Goal: Navigation & Orientation: Understand site structure

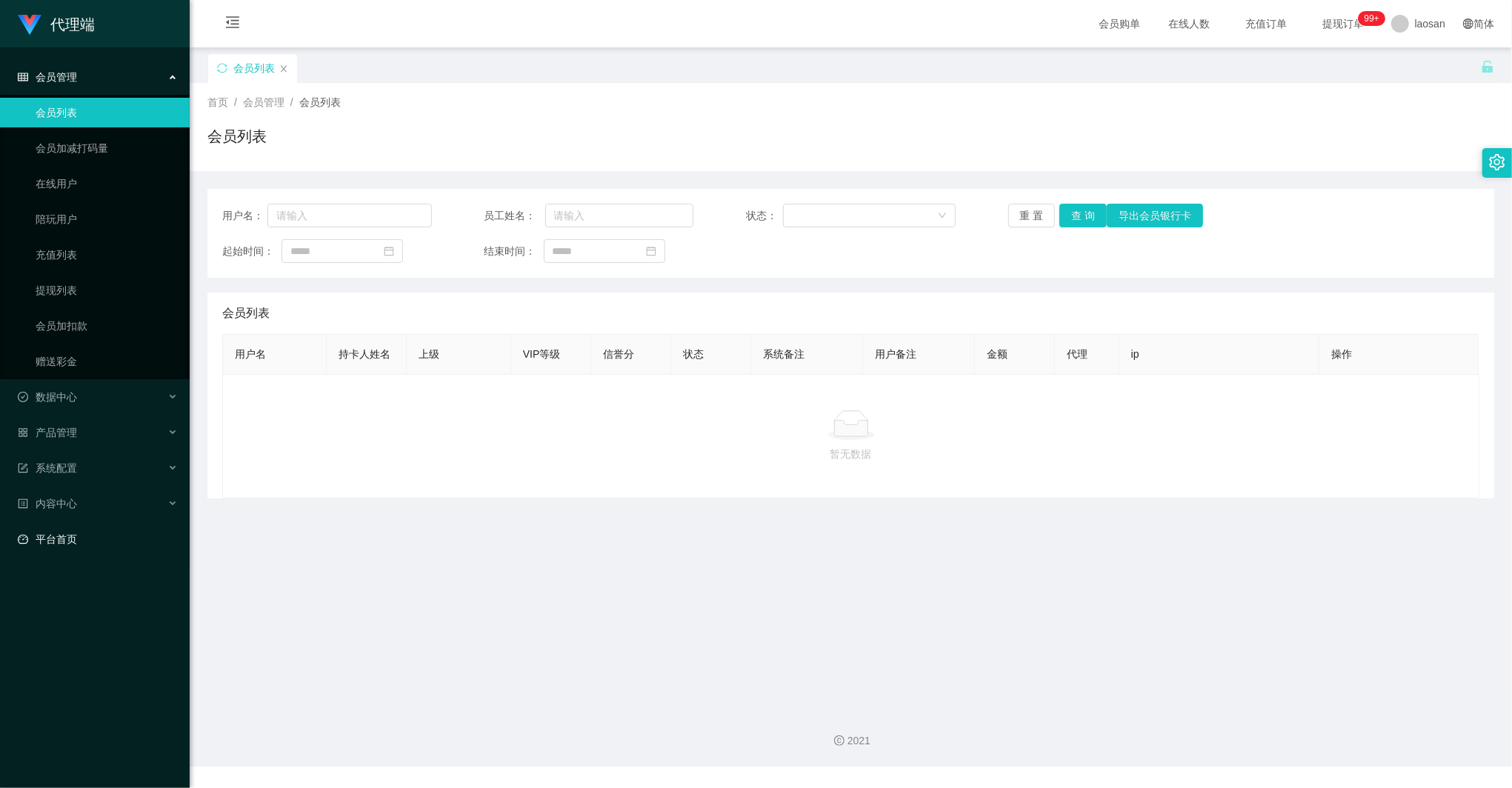
click at [80, 524] on link "平台首页" at bounding box center [98, 539] width 160 height 29
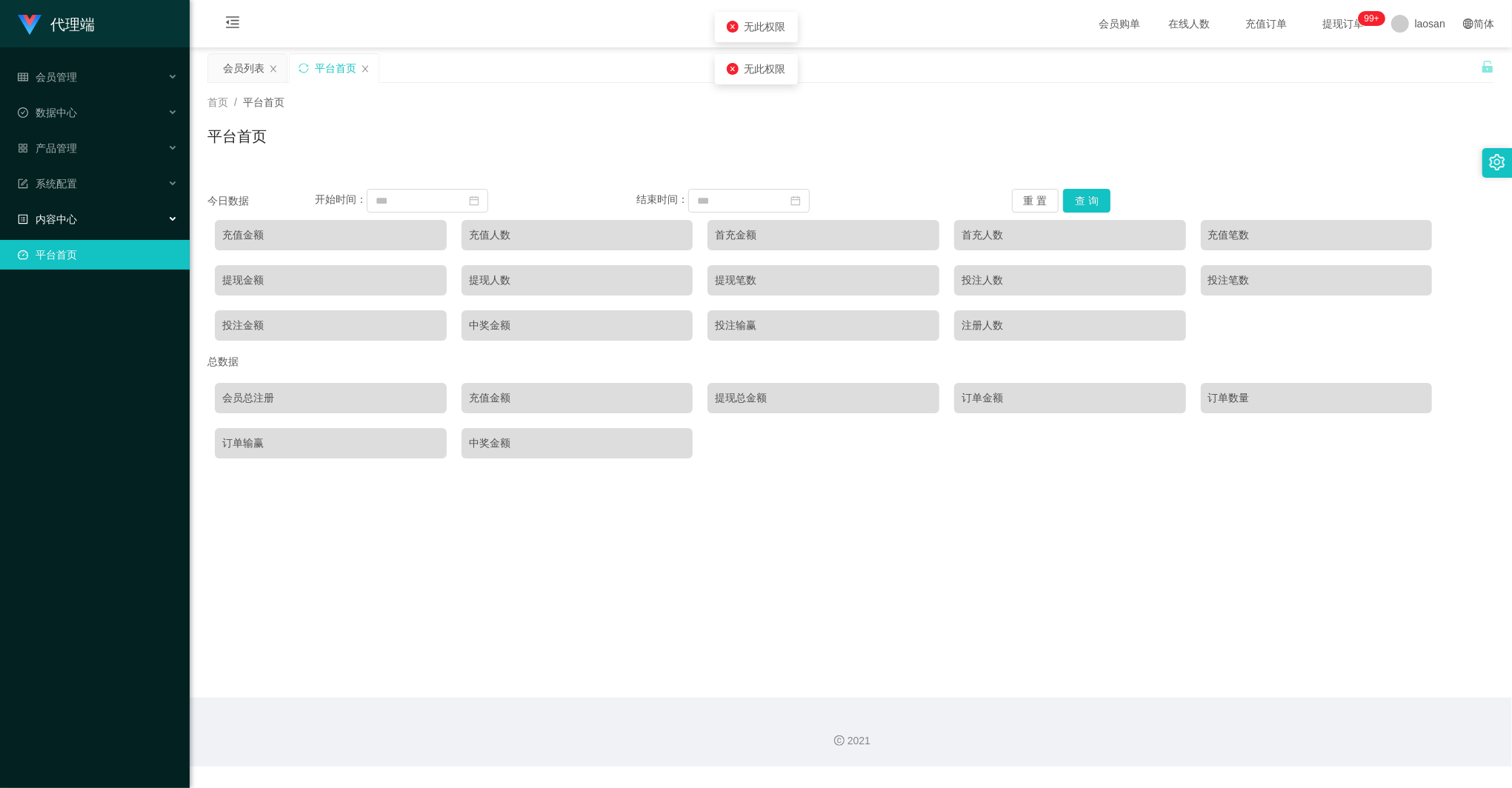
click at [106, 204] on div "内容中心" at bounding box center [94, 219] width 190 height 29
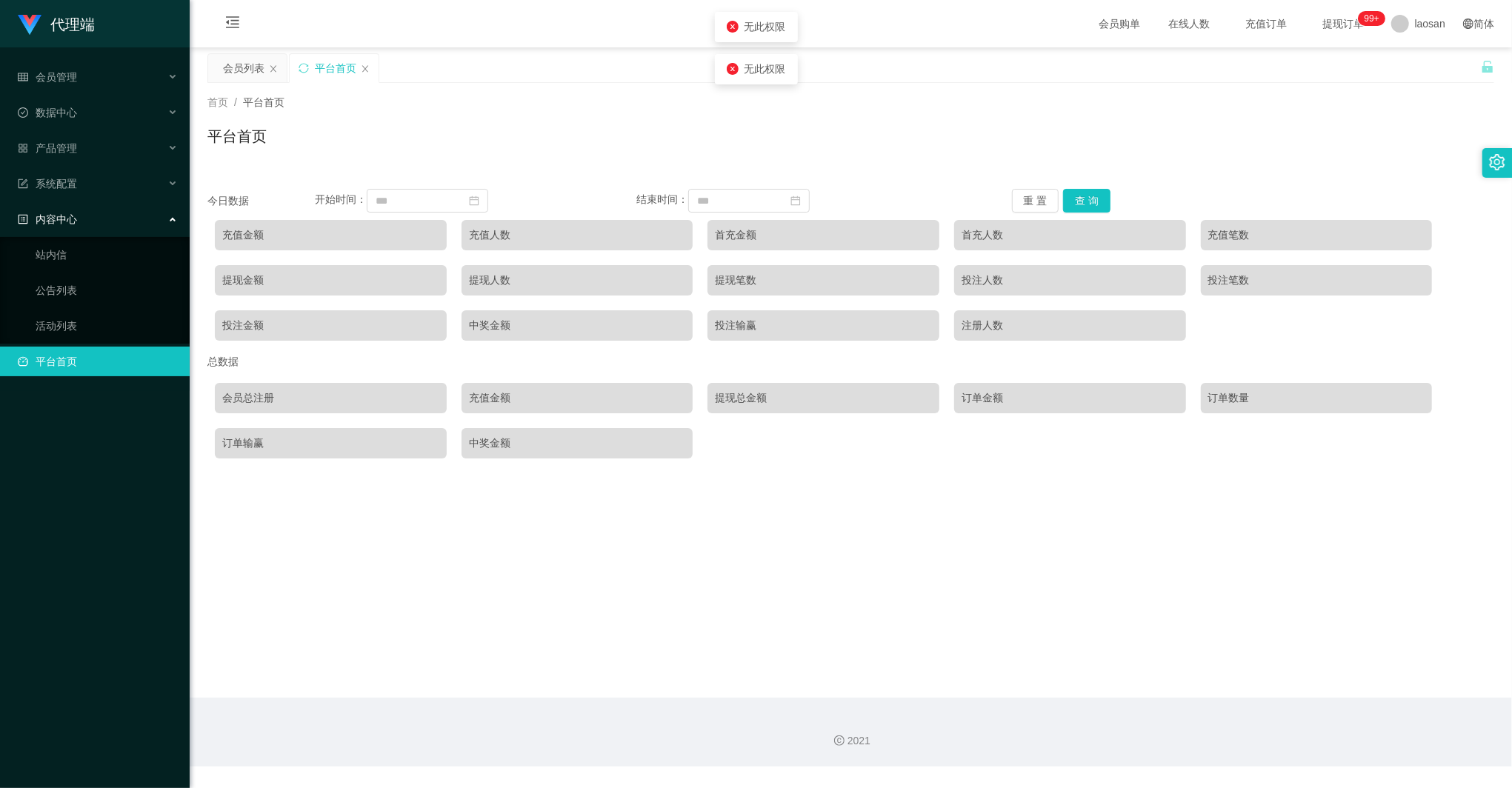
click at [93, 206] on div "内容中心" at bounding box center [94, 219] width 190 height 29
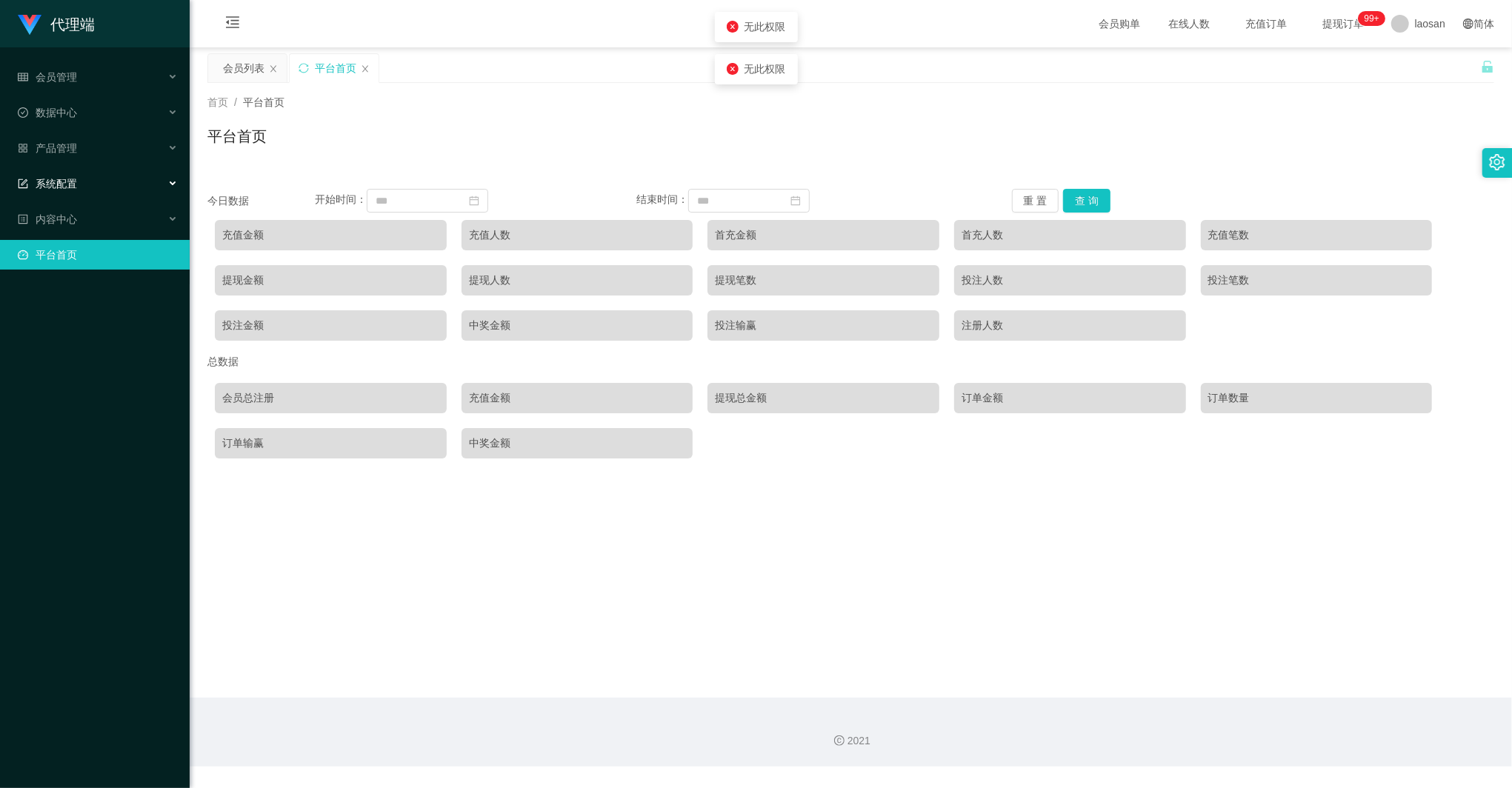
click at [80, 173] on div "系统配置" at bounding box center [94, 183] width 190 height 29
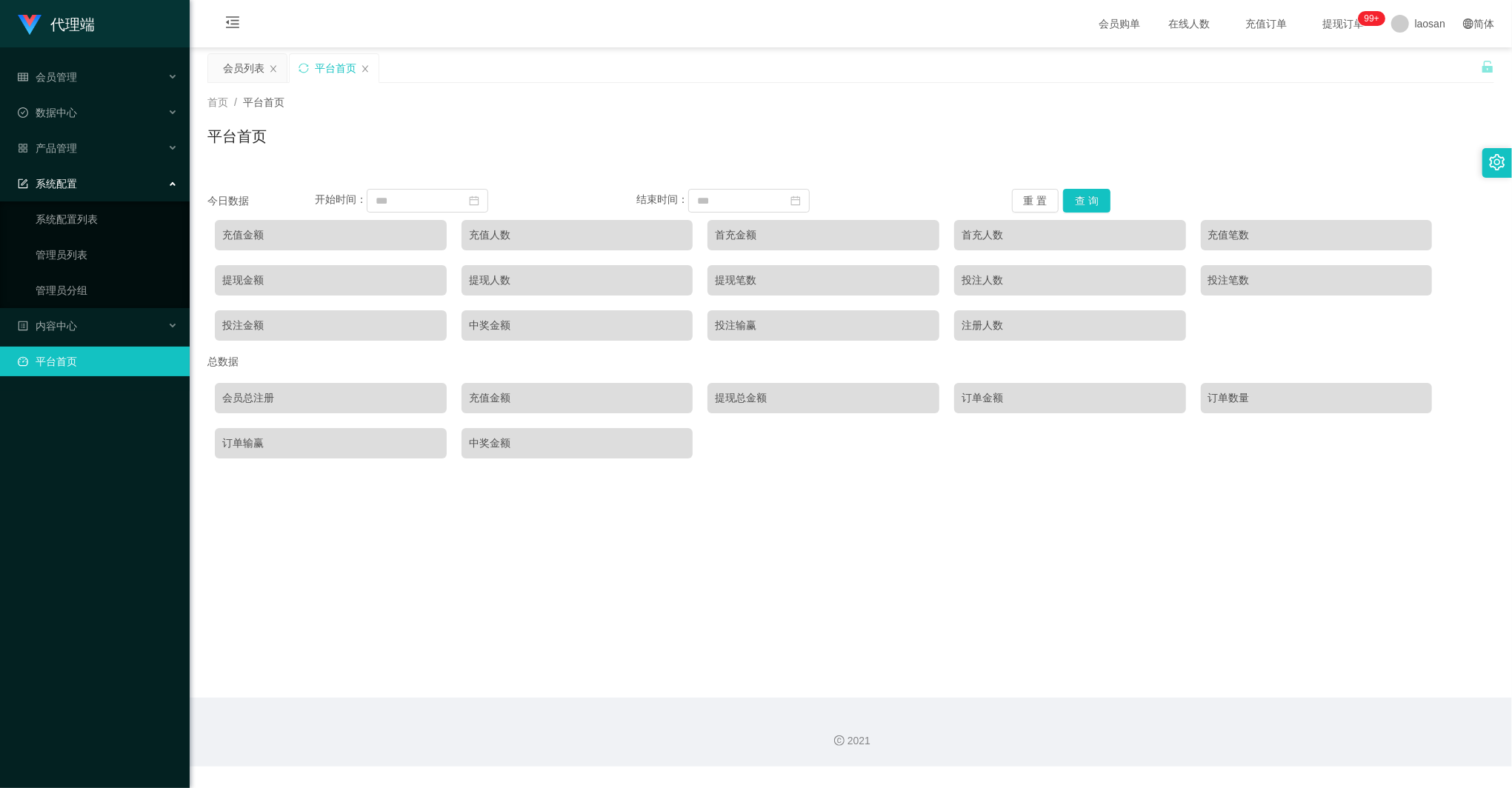
click at [80, 173] on div "系统配置" at bounding box center [94, 183] width 190 height 29
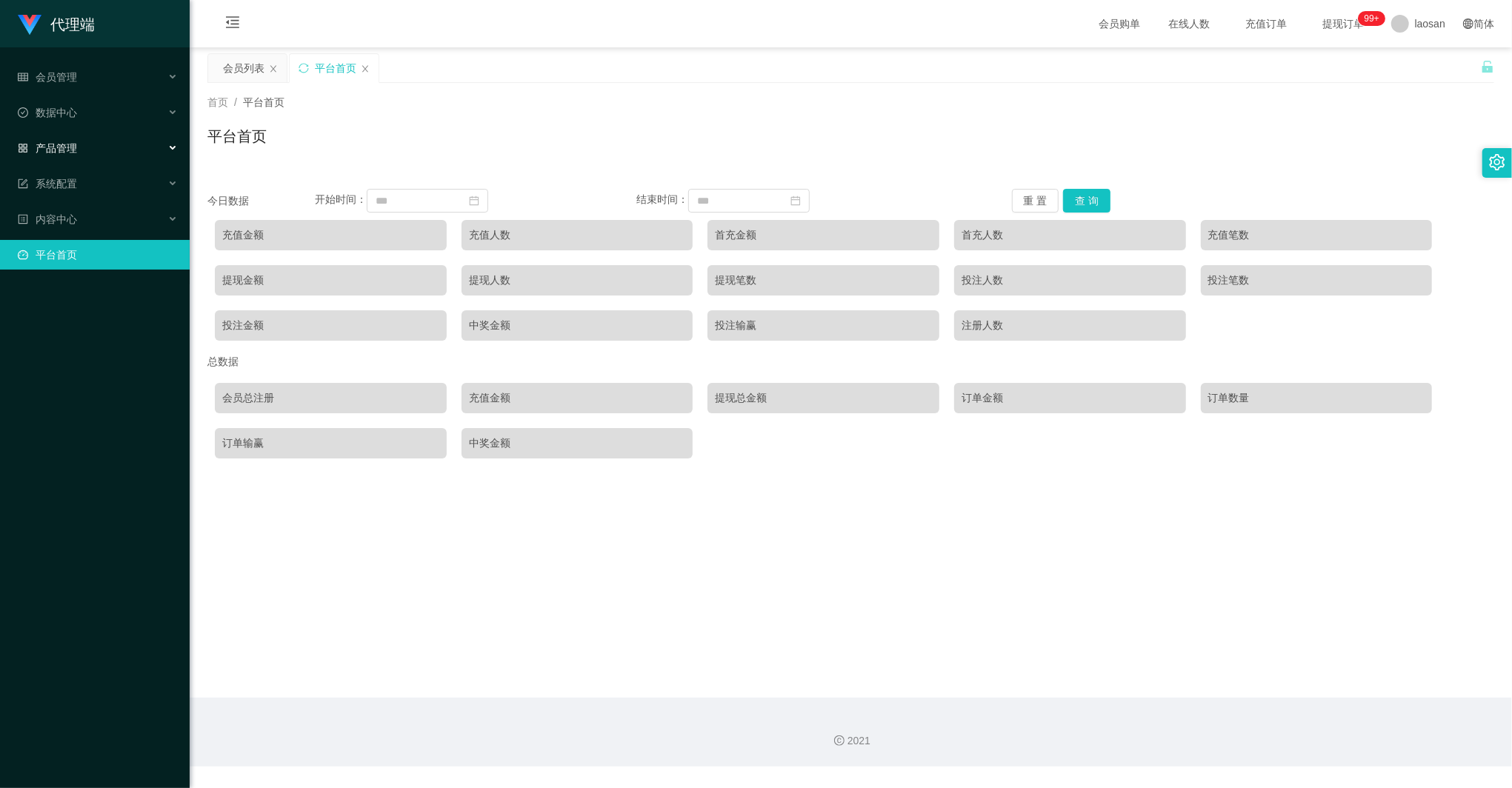
click at [90, 133] on div "产品管理" at bounding box center [94, 148] width 190 height 29
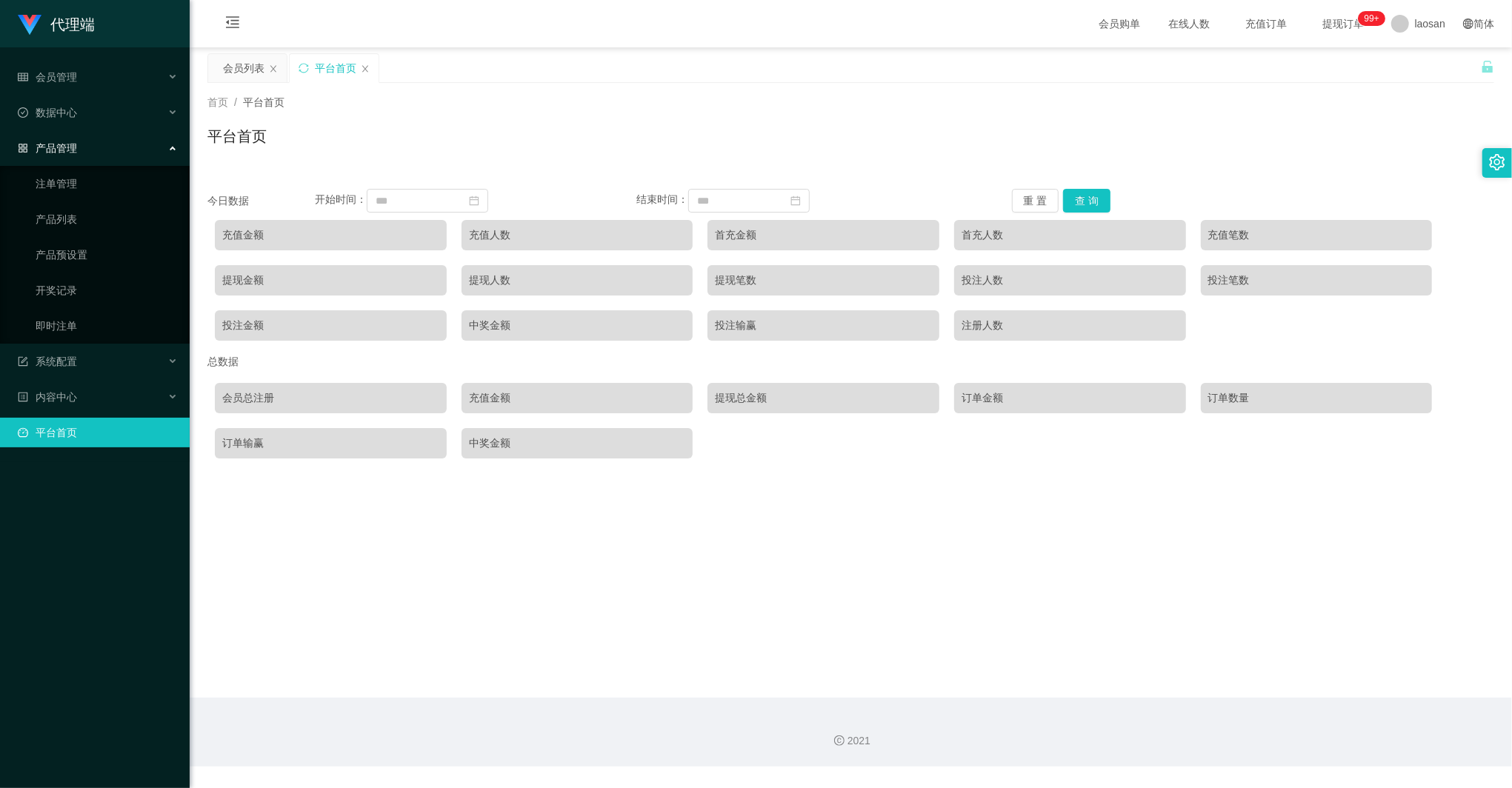
click at [83, 133] on div "产品管理" at bounding box center [94, 148] width 190 height 29
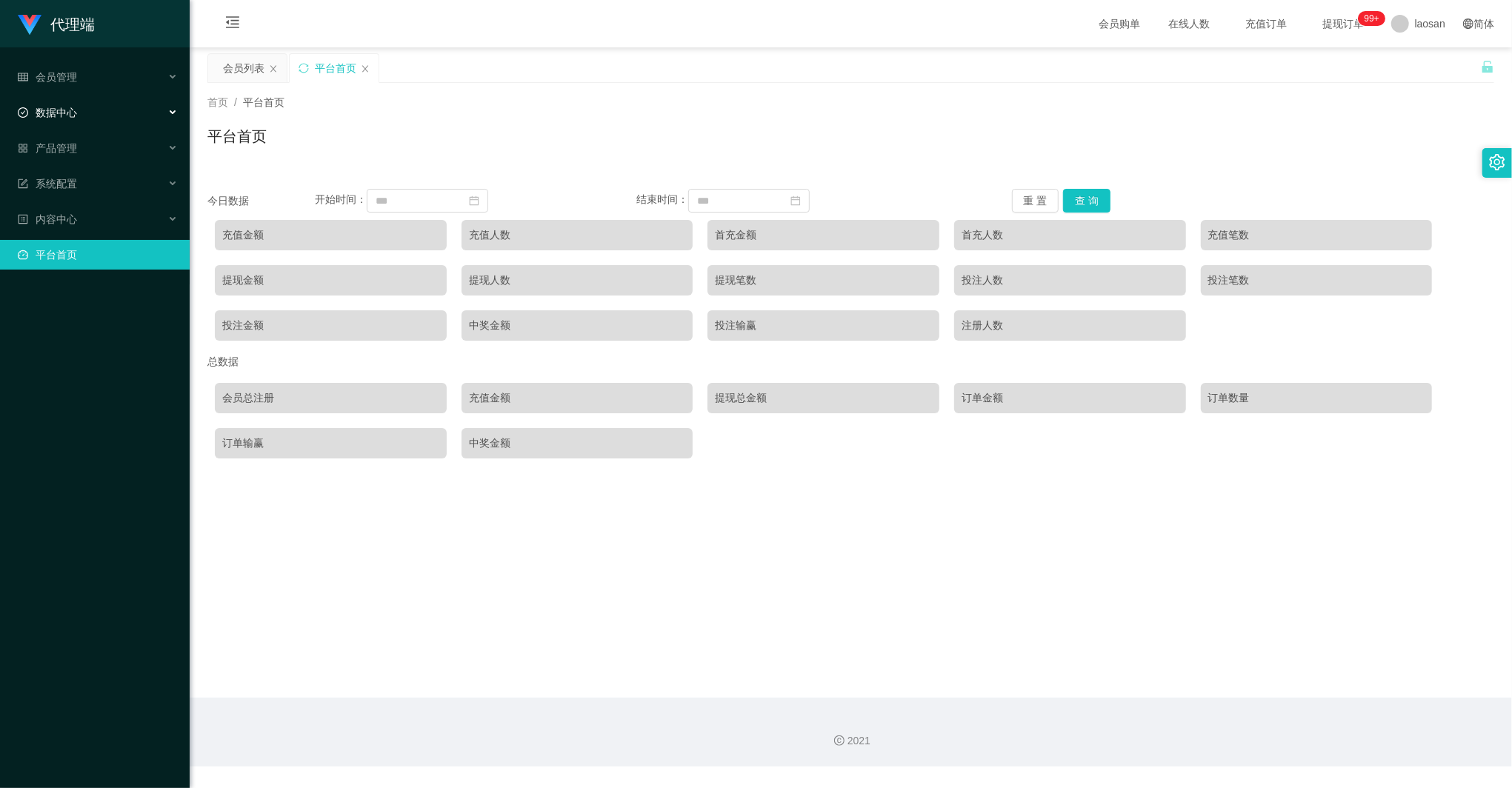
click at [74, 112] on span "数据中心" at bounding box center [48, 112] width 59 height 12
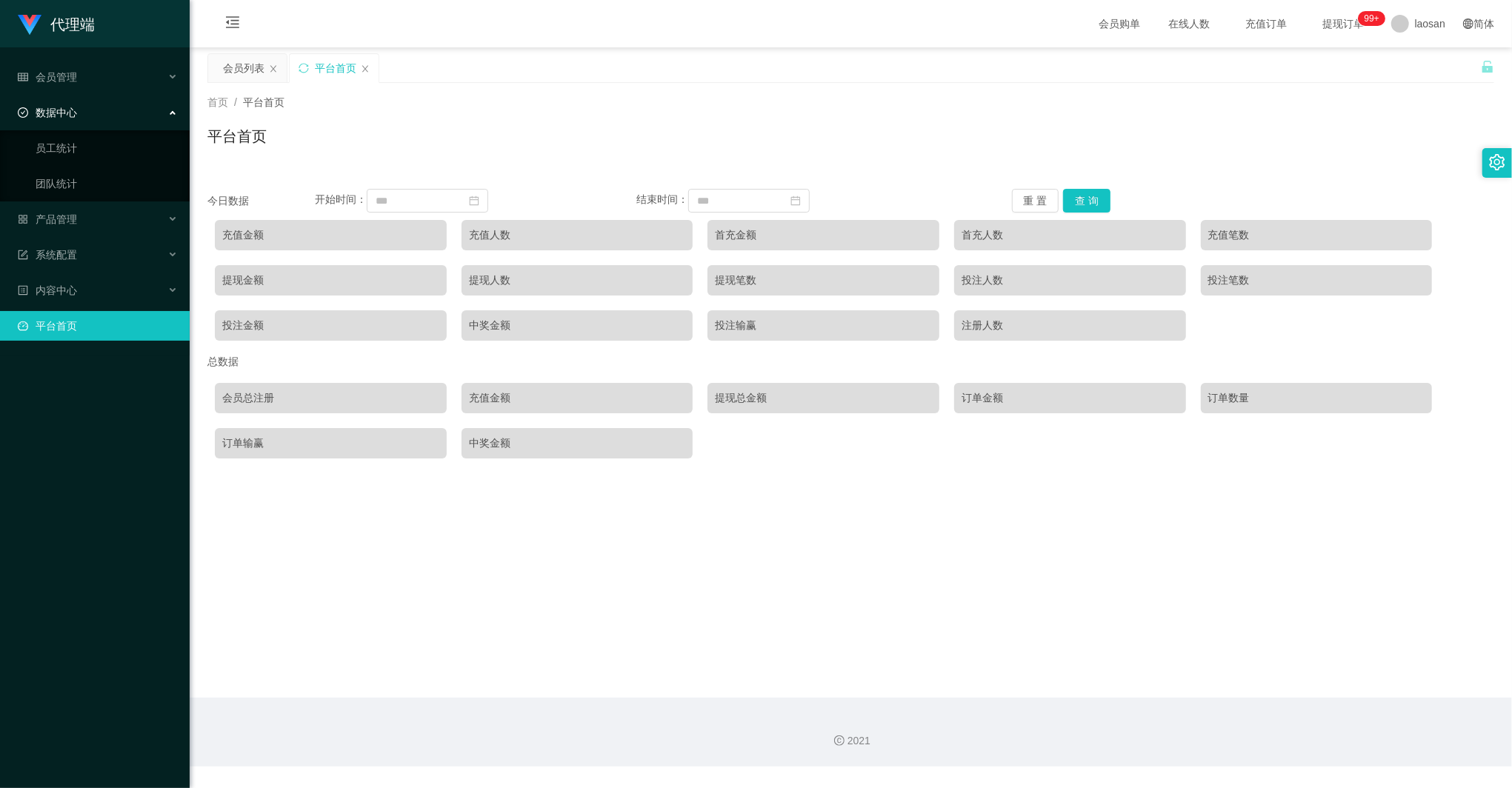
click at [74, 113] on span "数据中心" at bounding box center [48, 112] width 59 height 12
